Goal: Task Accomplishment & Management: Complete application form

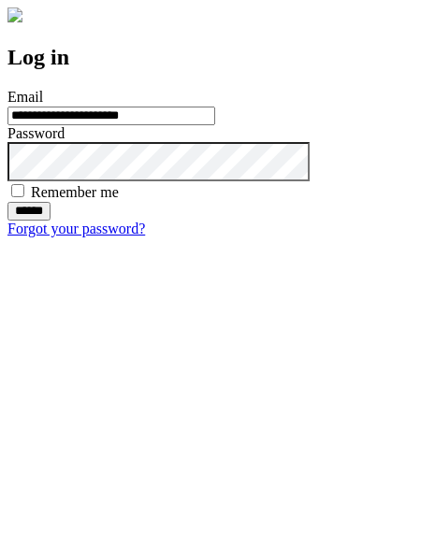
type input "**********"
click at [51, 221] on input "******" at bounding box center [28, 211] width 43 height 19
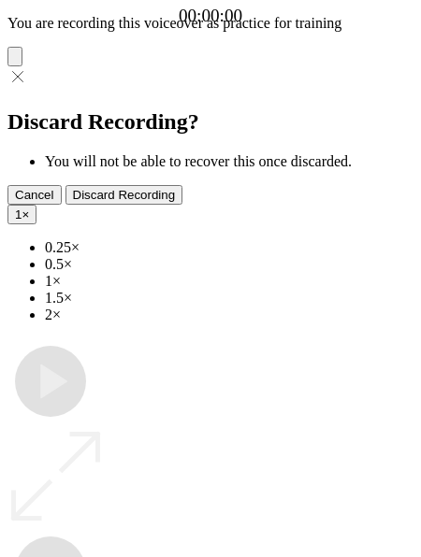
type input "**********"
